Goal: Task Accomplishment & Management: Manage account settings

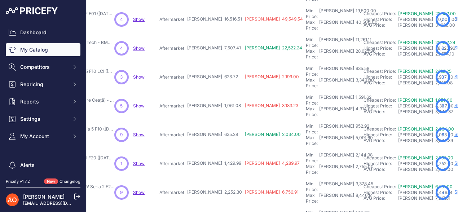
scroll to position [226, 119]
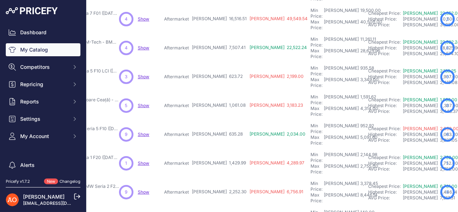
scroll to position [226, 115]
drag, startPoint x: 173, startPoint y: 169, endPoint x: 206, endPoint y: 169, distance: 33.2
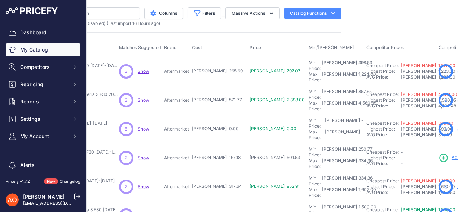
scroll to position [0, 115]
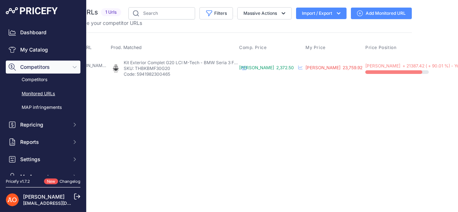
scroll to position [0, 102]
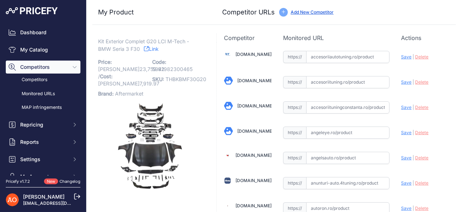
click at [157, 46] on link "Link" at bounding box center [151, 48] width 15 height 9
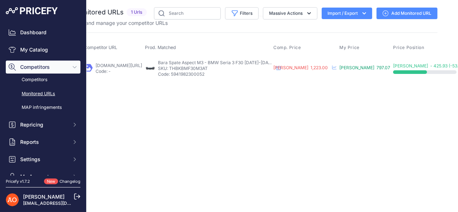
scroll to position [0, 76]
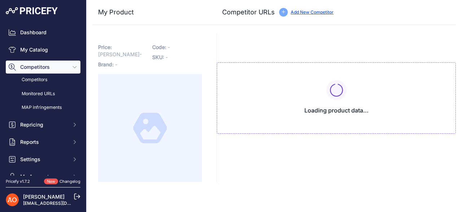
type input "[DOMAIN_NAME][URL]"
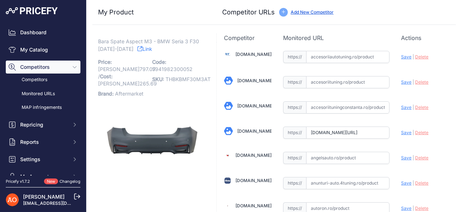
click at [138, 51] on link "Link" at bounding box center [145, 48] width 15 height 9
click at [251, 54] on link "Accesoriiautotuning.ro" at bounding box center [254, 54] width 36 height 5
click at [249, 108] on link "Accesoriituningconstanta.ro" at bounding box center [256, 105] width 36 height 5
click at [327, 108] on input "text" at bounding box center [348, 107] width 84 height 12
paste input "https://accesoriituningconstanta.ro/products/bara-spate-bmw-seria-3-f30-mtech-d…"
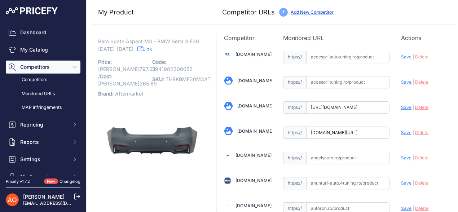
scroll to position [0, 127]
click at [401, 105] on span "Save" at bounding box center [406, 107] width 10 height 5
type input "https://accesoriituningconstanta.ro/products/bara-spate-bmw-seria-3-f30-mtech-d…"
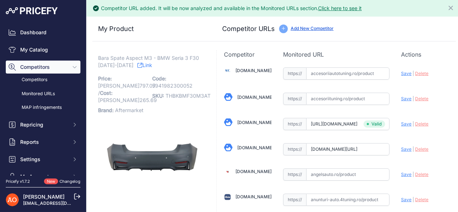
click at [401, 148] on span "Save" at bounding box center [406, 149] width 10 height 5
type input "https://angeleye.ro/bara-spate-compatibil-cu-bmw-seria-3-f30-2011-2019-m3-sport…"
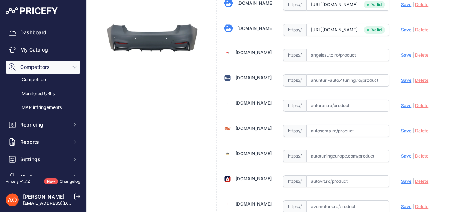
scroll to position [92, 0]
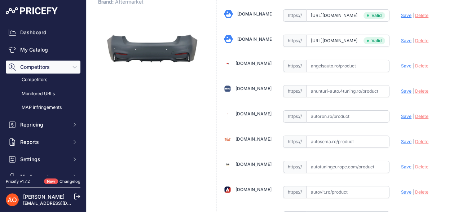
click at [249, 60] on div "Angelsauto.ro" at bounding box center [254, 63] width 36 height 7
click at [249, 62] on link "Angelsauto.ro" at bounding box center [254, 63] width 36 height 5
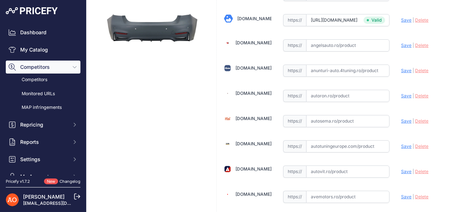
scroll to position [128, 0]
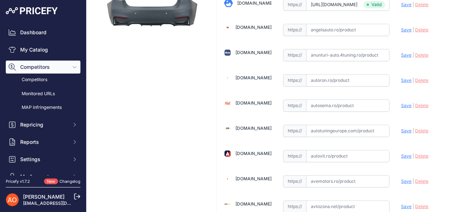
click at [253, 100] on link "[DOMAIN_NAME]" at bounding box center [254, 102] width 36 height 5
click at [265, 126] on link "Autotuningeurope.com" at bounding box center [254, 128] width 36 height 5
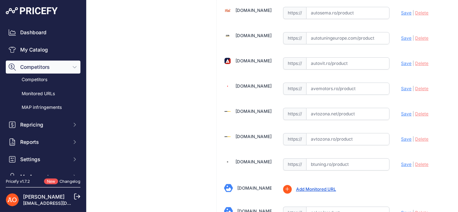
scroll to position [236, 0]
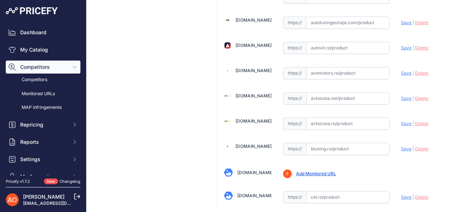
click at [258, 118] on link "Avtozona.ro" at bounding box center [254, 120] width 36 height 5
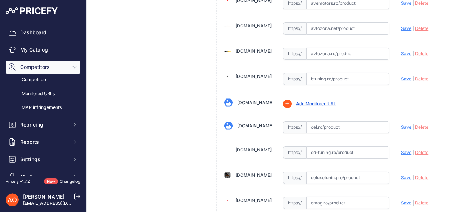
scroll to position [308, 0]
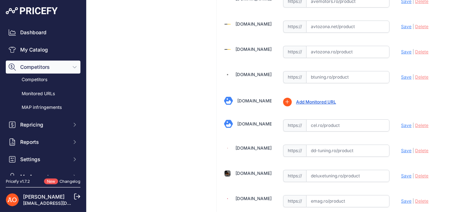
click at [241, 72] on link "Btuning.ro" at bounding box center [254, 74] width 36 height 5
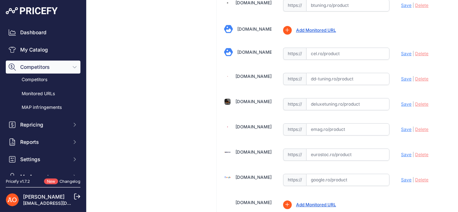
scroll to position [381, 0]
click at [258, 98] on link "Deluxetuning.ro" at bounding box center [254, 100] width 36 height 5
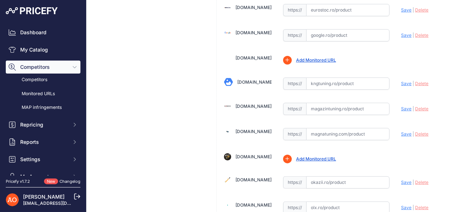
scroll to position [525, 0]
click at [247, 103] on div "Magazintuning.ro" at bounding box center [254, 106] width 36 height 7
click at [247, 103] on link "Magazintuning.ro" at bounding box center [254, 105] width 36 height 5
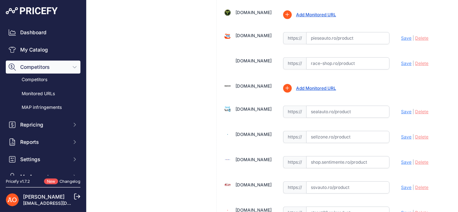
scroll to position [778, 0]
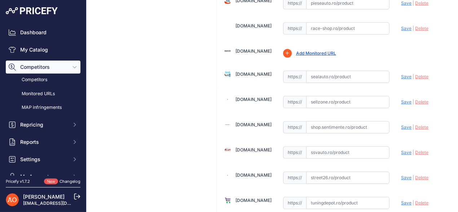
click at [255, 71] on link "Sealauto.ro" at bounding box center [254, 73] width 36 height 5
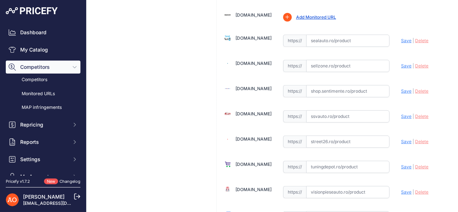
scroll to position [850, 0]
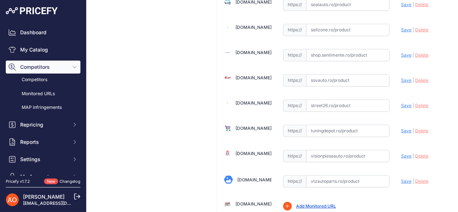
click at [251, 100] on link "Street26.ro" at bounding box center [254, 102] width 36 height 5
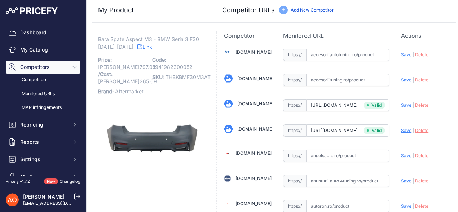
scroll to position [0, 0]
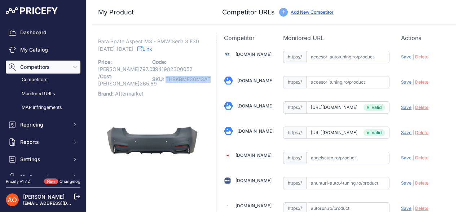
drag, startPoint x: 165, startPoint y: 80, endPoint x: 209, endPoint y: 80, distance: 44.0
click at [209, 80] on span "THBKBMF30M3AT" at bounding box center [188, 79] width 45 height 6
copy span "THBKBMF30M3AT"
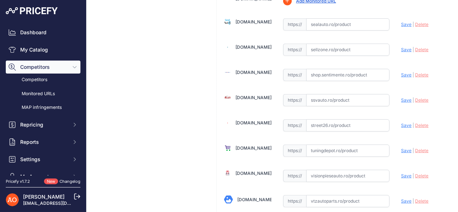
scroll to position [893, 0]
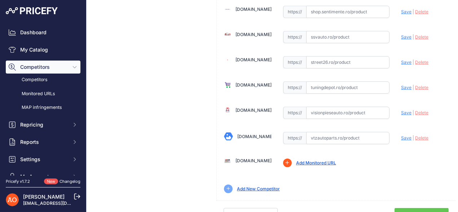
click at [423, 208] on link "Done" at bounding box center [422, 215] width 54 height 14
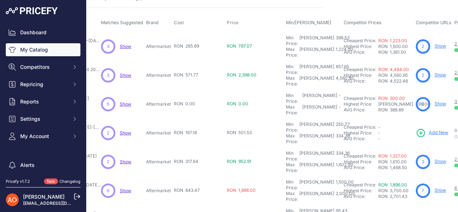
scroll to position [36, 133]
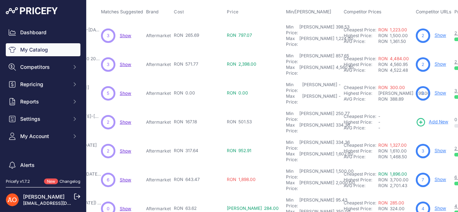
drag, startPoint x: 152, startPoint y: 55, endPoint x: 184, endPoint y: 54, distance: 32.1
click at [184, 54] on tr "Kit Exterior Complet Aspect M3 - BMW Seria 3 F30 2012+" at bounding box center [282, 64] width 645 height 29
drag, startPoint x: 156, startPoint y: 101, endPoint x: 196, endPoint y: 98, distance: 40.2
click at [196, 108] on tr "Lip Praguri Negru Lucios - BMW Seria 3 F30 2012-2018 Show" at bounding box center [282, 122] width 645 height 29
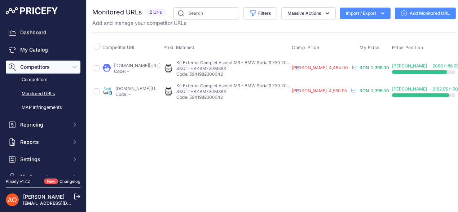
scroll to position [0, 100]
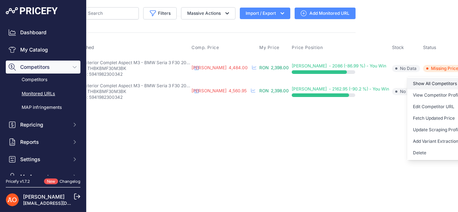
click at [428, 84] on link "Show All Competitors URLs" at bounding box center [445, 84] width 74 height 12
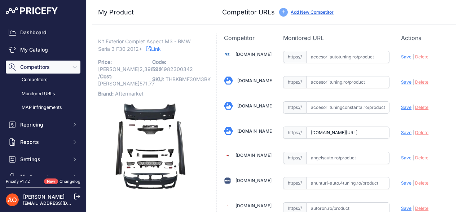
click at [402, 130] on span "Save" at bounding box center [406, 132] width 10 height 5
type input "https://angeleye.ro/pachet-exterior-compatibil-cu-bmw-seria-3-f30-2011-2019-evo…"
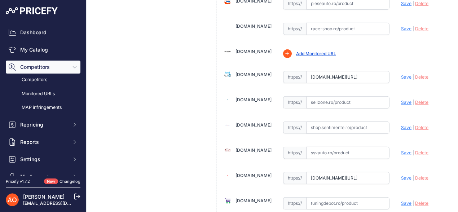
click at [401, 74] on span "Save" at bounding box center [406, 76] width 10 height 5
type input "https://sealauto.ro/produs/pachet-exterior-bmw-f30-2011-2019-evo-ii-m3-cs-desig…"
click at [401, 175] on span "Save" at bounding box center [406, 177] width 10 height 5
type input "https://street26.ro/pachet-exterior-compatibil-cu-bmw-seria-3-f30-2012-2019-m3-…"
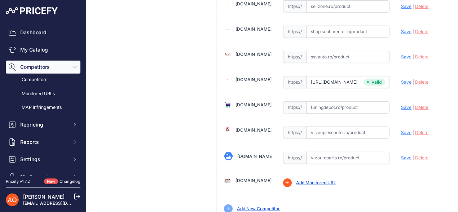
scroll to position [893, 0]
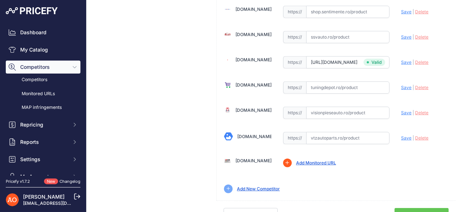
click at [415, 208] on link "Done" at bounding box center [422, 215] width 54 height 14
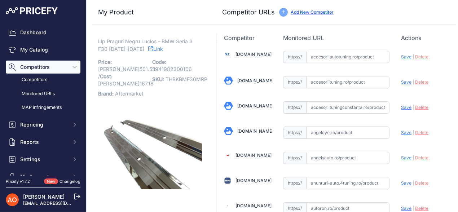
click at [148, 52] on link "Link" at bounding box center [155, 48] width 15 height 9
click at [260, 53] on link "Accesoriiautotuning.ro" at bounding box center [254, 54] width 36 height 5
click at [243, 104] on link "Accesoriituningconstanta.ro" at bounding box center [256, 105] width 36 height 5
drag, startPoint x: 165, startPoint y: 81, endPoint x: 206, endPoint y: 82, distance: 41.2
click at [206, 82] on span "THBKBMF30MRP" at bounding box center [187, 79] width 42 height 6
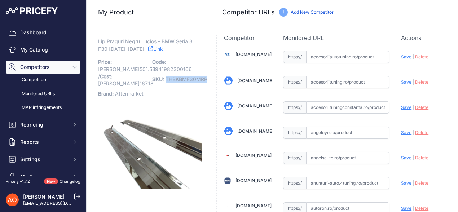
copy span "THBKBMF30MRP"
click at [178, 103] on img at bounding box center [150, 146] width 104 height 86
click at [148, 46] on link "Link" at bounding box center [155, 48] width 15 height 9
click at [239, 52] on link "Accesoriiautotuning.ro" at bounding box center [254, 54] width 36 height 5
click at [318, 61] on input "text" at bounding box center [348, 57] width 84 height 12
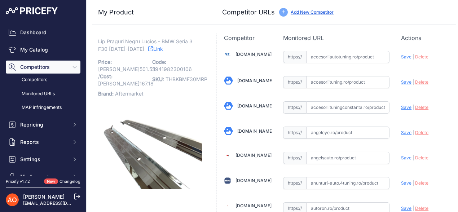
paste input "https://accesoriiautotuning.ro/5999691pd/praguri-laterale-cu-extensii-add-on-li…"
click at [401, 58] on span "Save" at bounding box center [406, 56] width 10 height 5
type input "https://accesoriiautotuning.ro/5999691pd/praguri-laterale-cu-extensii-add-on-li…"
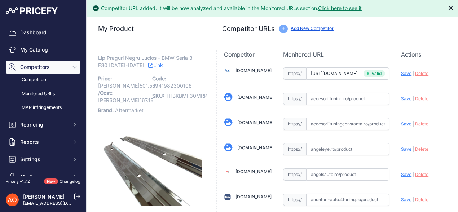
click at [448, 5] on icon "Close" at bounding box center [451, 7] width 7 height 7
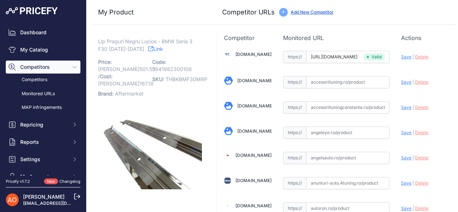
click at [252, 107] on link "Accesoriituningconstanta.ro" at bounding box center [256, 105] width 36 height 5
drag, startPoint x: 177, startPoint y: 40, endPoint x: 135, endPoint y: 51, distance: 43.4
click at [135, 51] on p "Lip Praguri Negru Lucios - BMW Seria 3 F30 2012-2018 Link" at bounding box center [150, 45] width 104 height 15
click at [149, 50] on link "Link" at bounding box center [155, 48] width 15 height 9
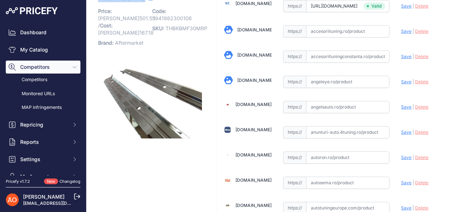
scroll to position [72, 0]
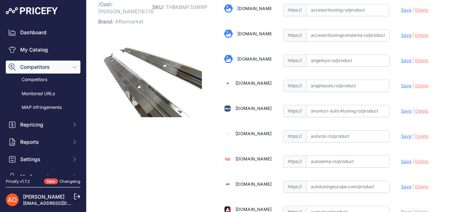
click at [242, 60] on link "Angeleye.ro" at bounding box center [256, 58] width 36 height 5
click at [249, 82] on link "Angelsauto.ro" at bounding box center [254, 82] width 36 height 5
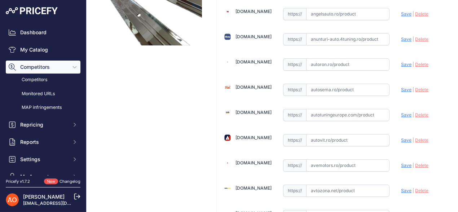
scroll to position [144, 0]
click at [257, 85] on link "Autosema.ro" at bounding box center [254, 86] width 36 height 5
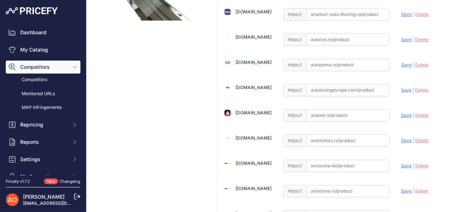
scroll to position [180, 0]
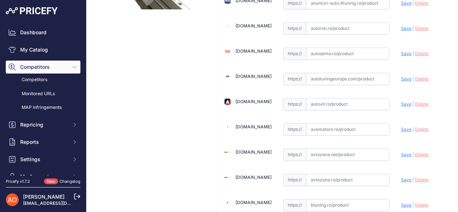
click at [249, 75] on link "Autotuningeurope.com" at bounding box center [254, 76] width 36 height 5
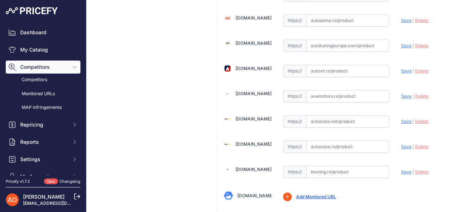
scroll to position [253, 0]
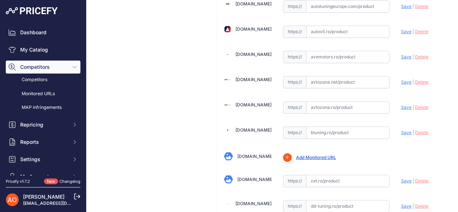
click at [254, 102] on link "Avtozona.ro" at bounding box center [254, 104] width 36 height 5
click at [249, 127] on link "Btuning.ro" at bounding box center [254, 129] width 36 height 5
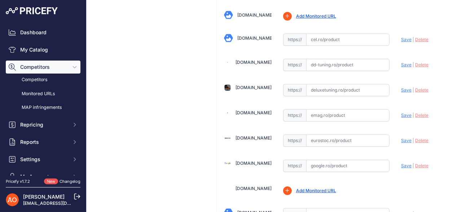
scroll to position [397, 0]
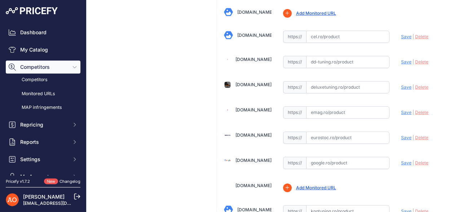
click at [243, 82] on link "Deluxetuning.ro" at bounding box center [254, 84] width 36 height 5
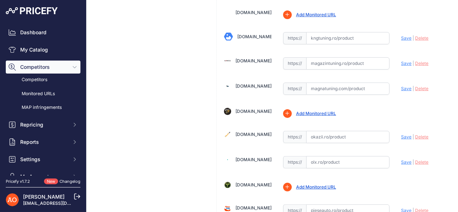
scroll to position [578, 0]
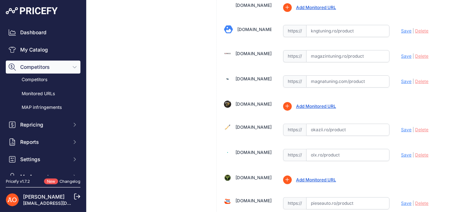
click at [245, 51] on link "Magazintuning.ro" at bounding box center [254, 53] width 36 height 5
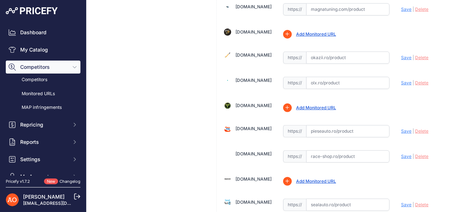
scroll to position [722, 0]
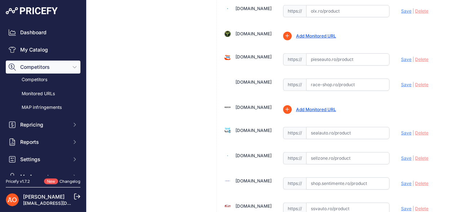
click at [245, 128] on link "Sealauto.ro" at bounding box center [254, 130] width 36 height 5
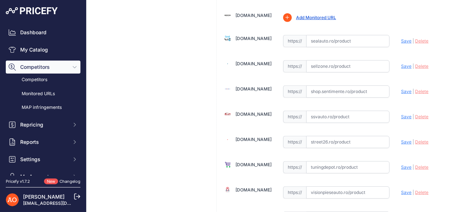
scroll to position [830, 0]
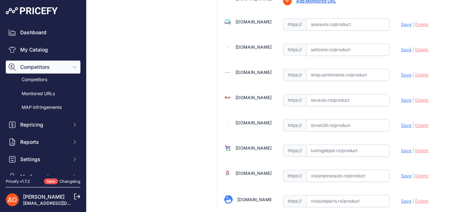
click at [248, 120] on link "Street26.ro" at bounding box center [254, 122] width 36 height 5
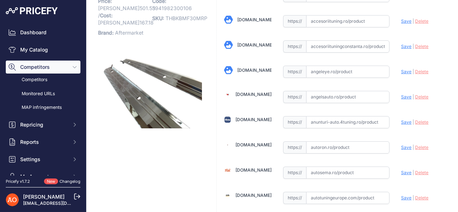
scroll to position [0, 0]
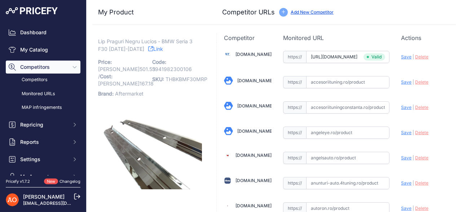
click at [173, 49] on p "Lip Praguri Negru Lucios - BMW Seria 3 F30 2012-2018 Link" at bounding box center [150, 45] width 104 height 15
drag, startPoint x: 152, startPoint y: 69, endPoint x: 155, endPoint y: 69, distance: 3.7
click at [155, 69] on span "5941982300106" at bounding box center [172, 69] width 40 height 6
click at [175, 79] on span "THBKBMF30MRP" at bounding box center [187, 79] width 42 height 6
drag, startPoint x: 165, startPoint y: 78, endPoint x: 203, endPoint y: 77, distance: 38.6
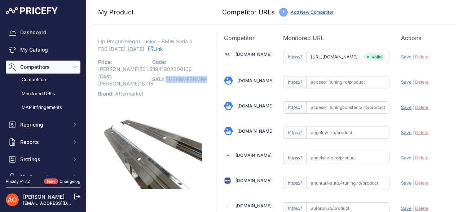
copy span "THBKBMF30MRP"
click at [175, 103] on img at bounding box center [150, 146] width 104 height 86
